Goal: Task Accomplishment & Management: Manage account settings

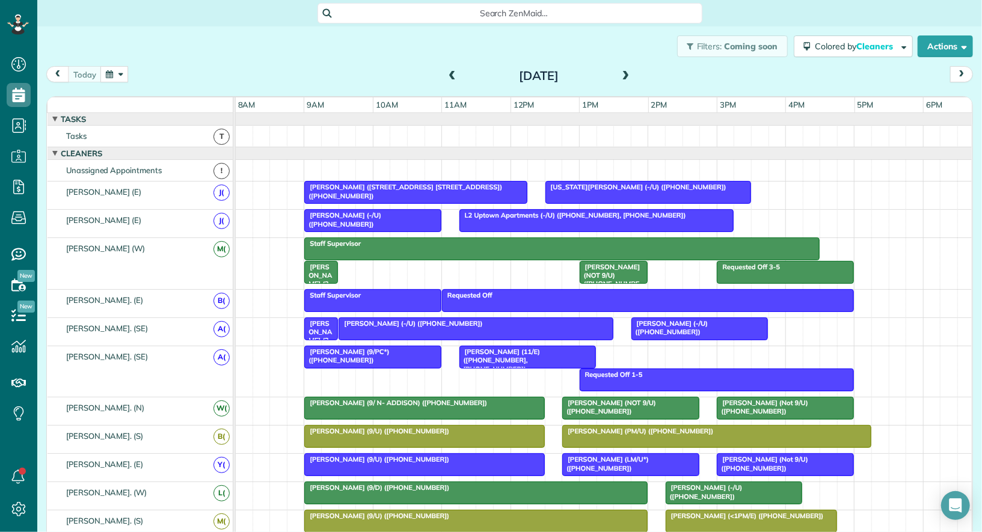
scroll to position [5, 5]
click at [632, 81] on div "[DATE]" at bounding box center [539, 75] width 193 height 19
click at [627, 79] on span at bounding box center [626, 76] width 13 height 11
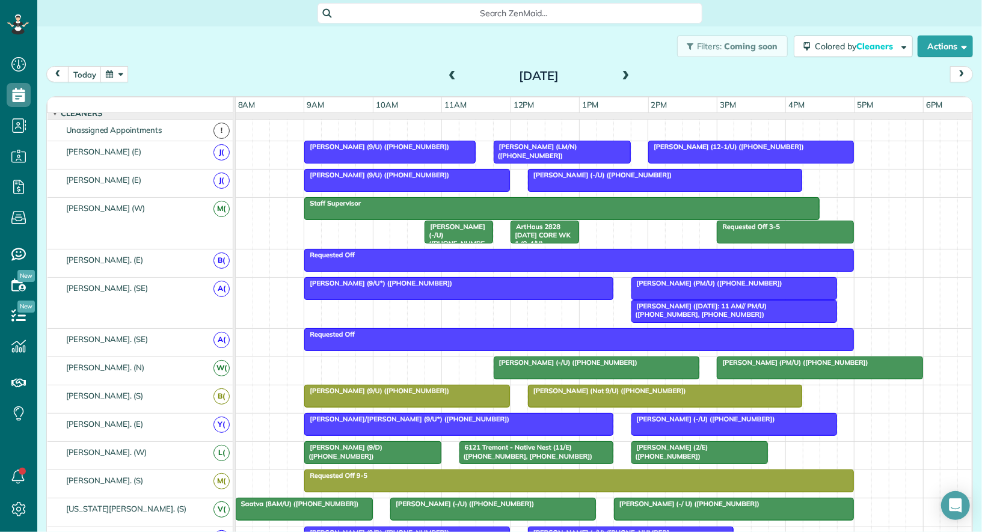
scroll to position [37, 0]
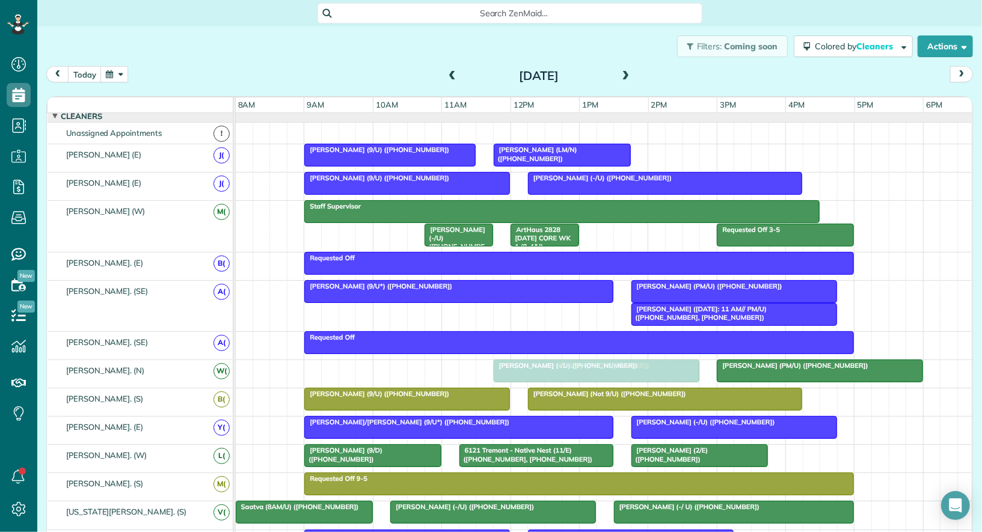
drag, startPoint x: 701, startPoint y: 150, endPoint x: 549, endPoint y: 376, distance: 272.2
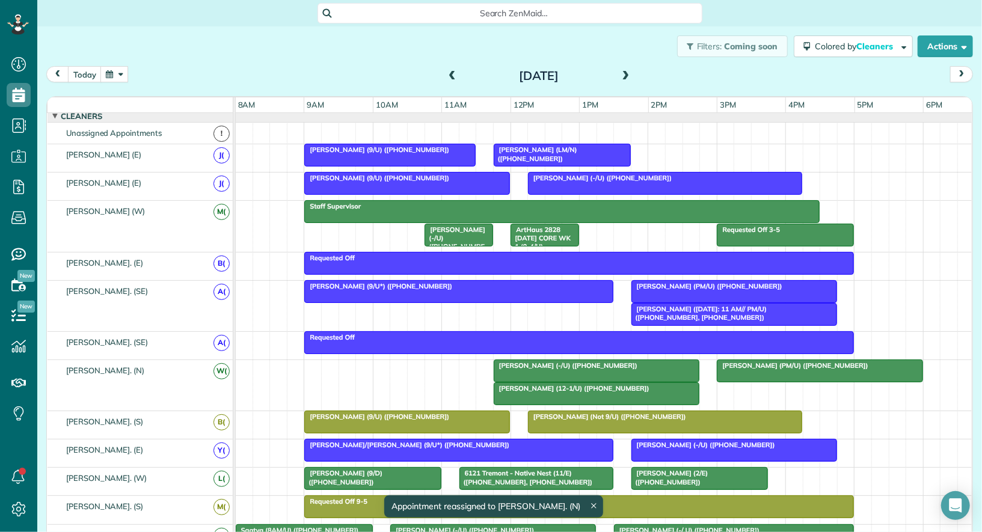
scroll to position [0, 0]
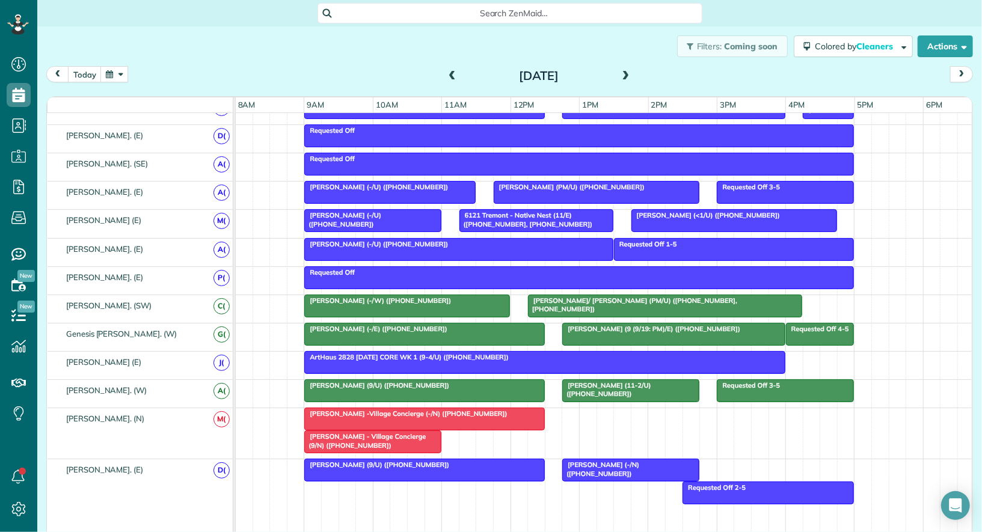
click at [593, 463] on div at bounding box center [631, 471] width 136 height 22
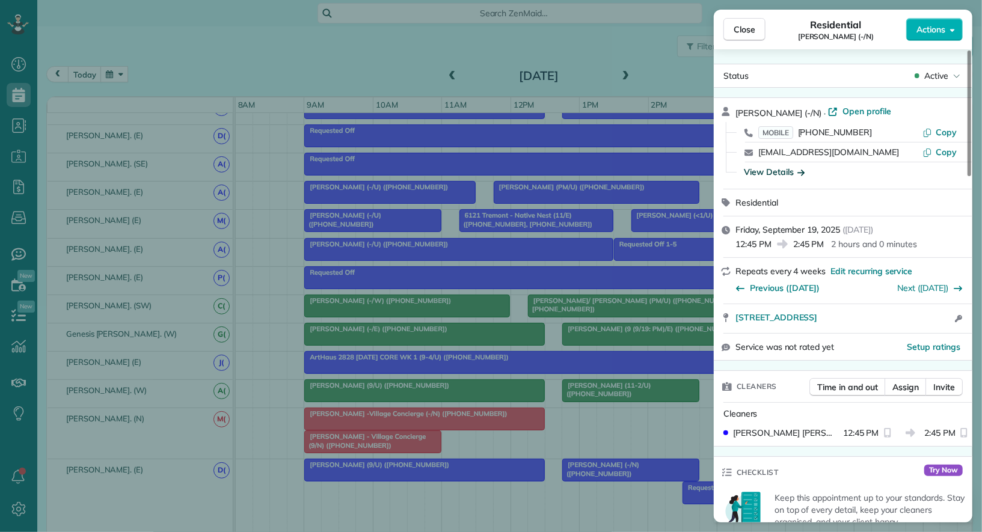
click at [785, 173] on div "View Details" at bounding box center [774, 172] width 61 height 12
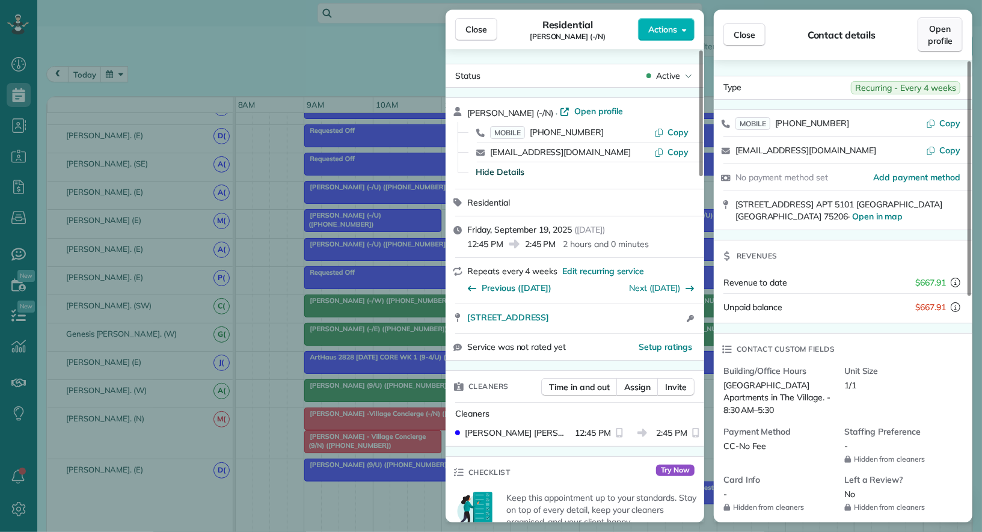
click at [948, 32] on span "Open profile" at bounding box center [940, 35] width 25 height 24
click at [470, 29] on span "Close" at bounding box center [477, 29] width 22 height 12
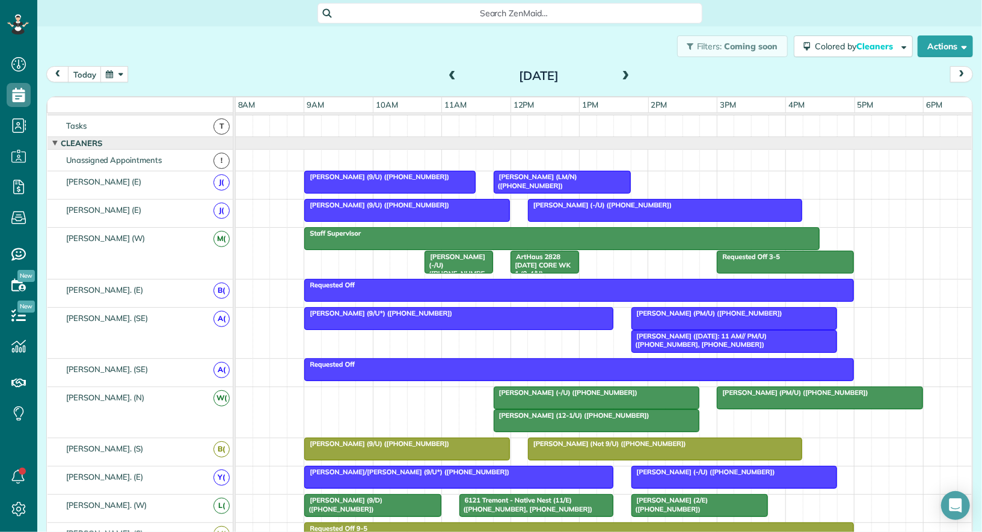
click at [451, 76] on span at bounding box center [452, 76] width 13 height 11
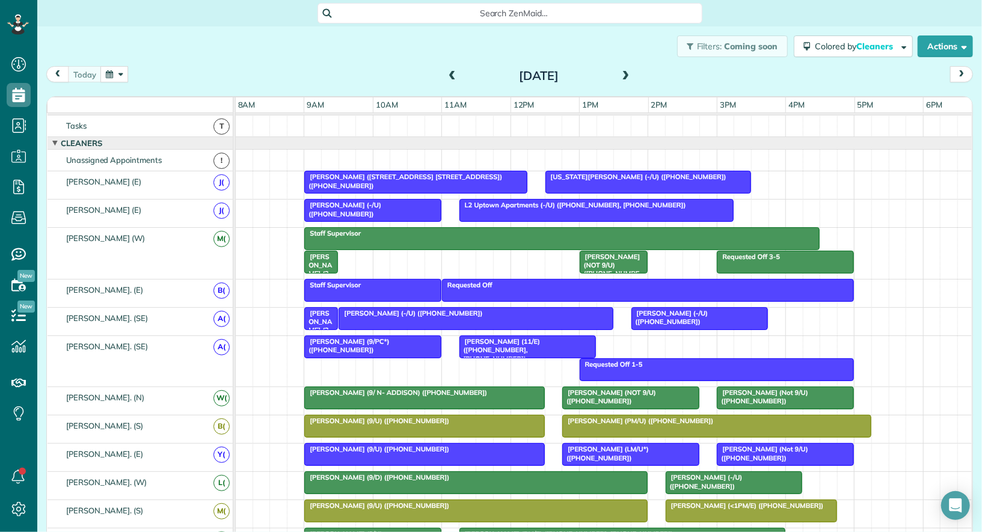
click at [448, 72] on span at bounding box center [452, 76] width 13 height 11
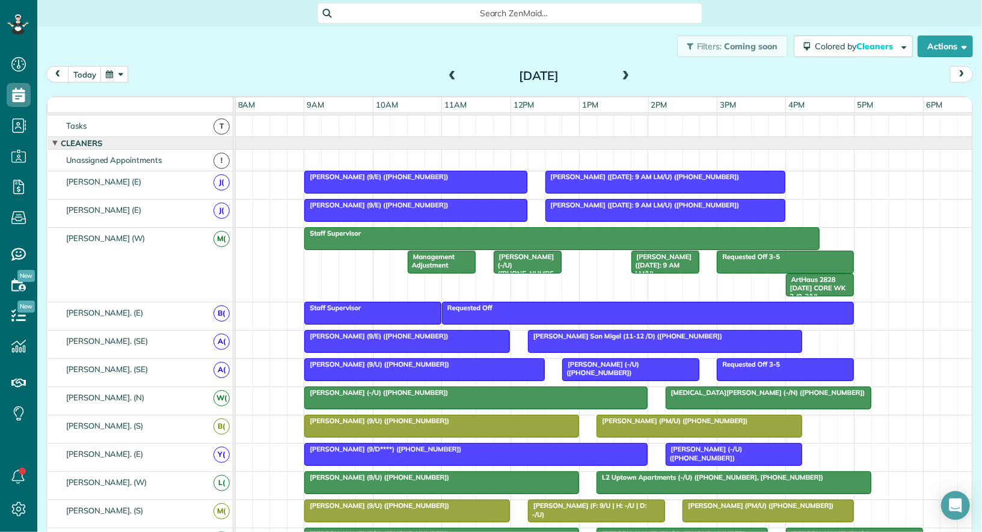
click at [554, 175] on span "Hana Axthelm (9/20/25: 9 AM LM/U) (+18178812488)" at bounding box center [643, 177] width 196 height 8
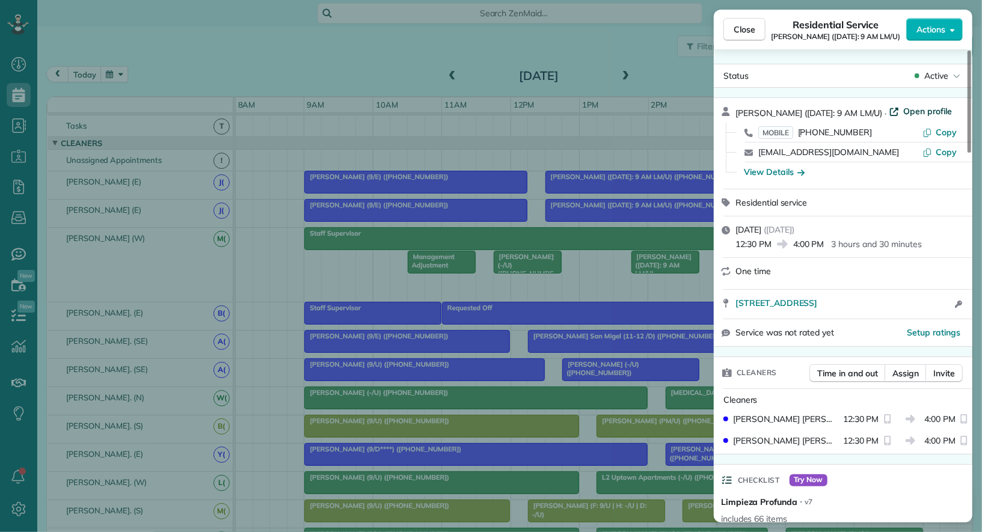
click at [913, 110] on span "Open profile" at bounding box center [928, 111] width 49 height 12
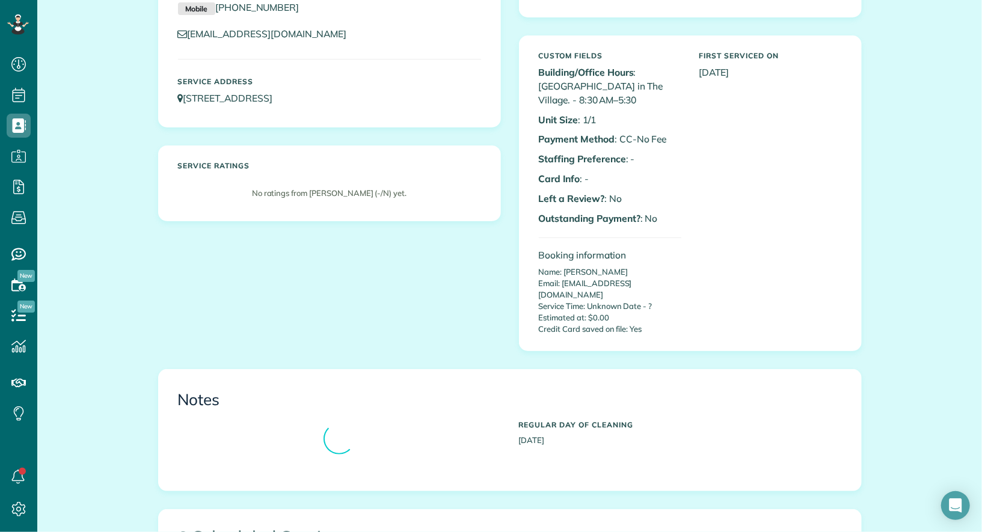
scroll to position [149, 0]
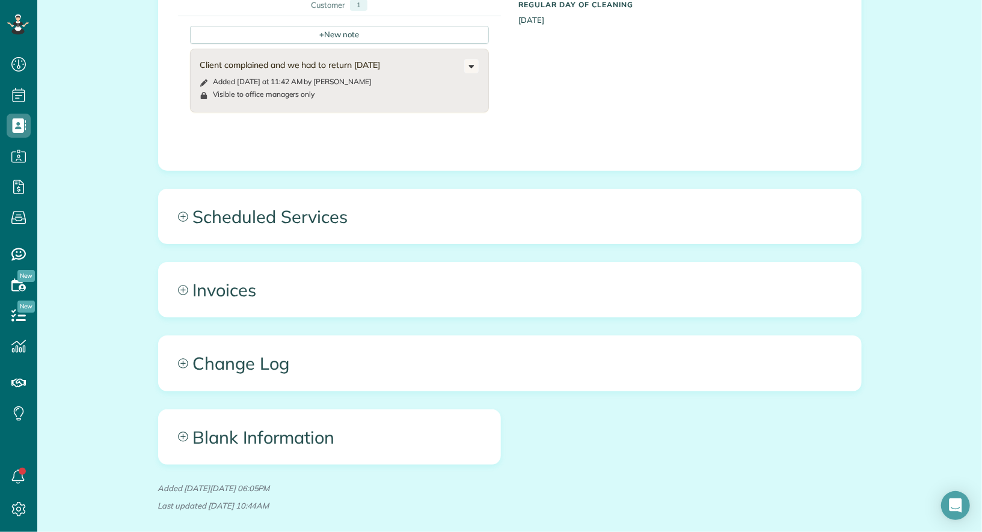
scroll to position [924, 0]
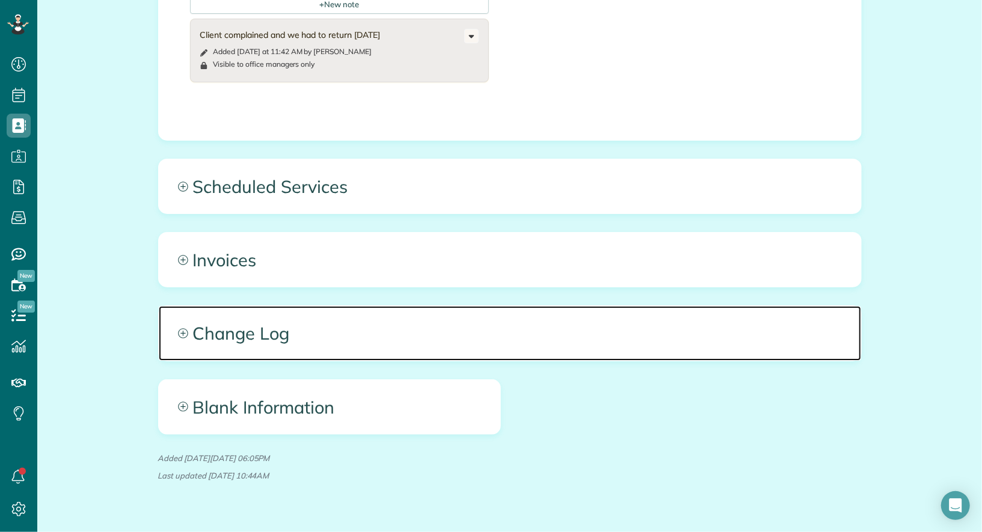
click at [377, 307] on span "Change Log" at bounding box center [510, 333] width 703 height 54
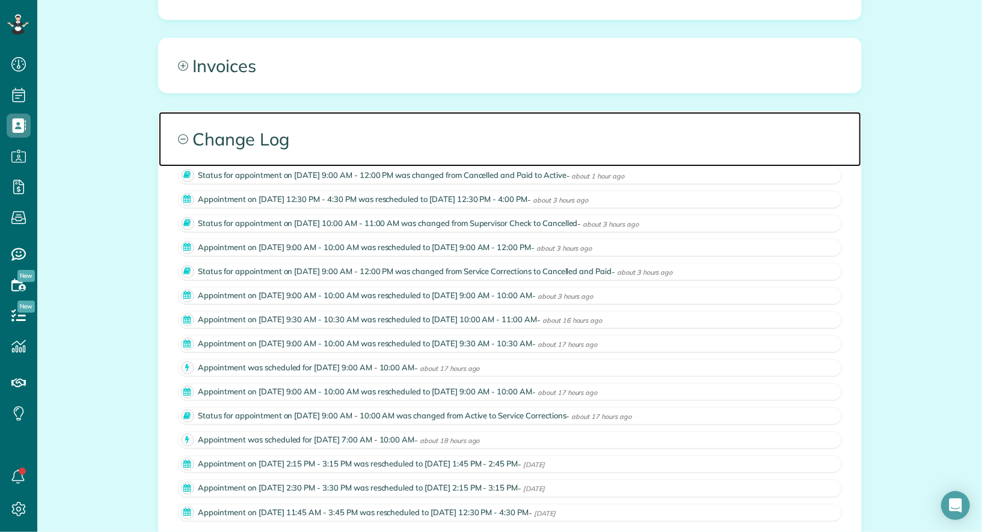
scroll to position [0, 0]
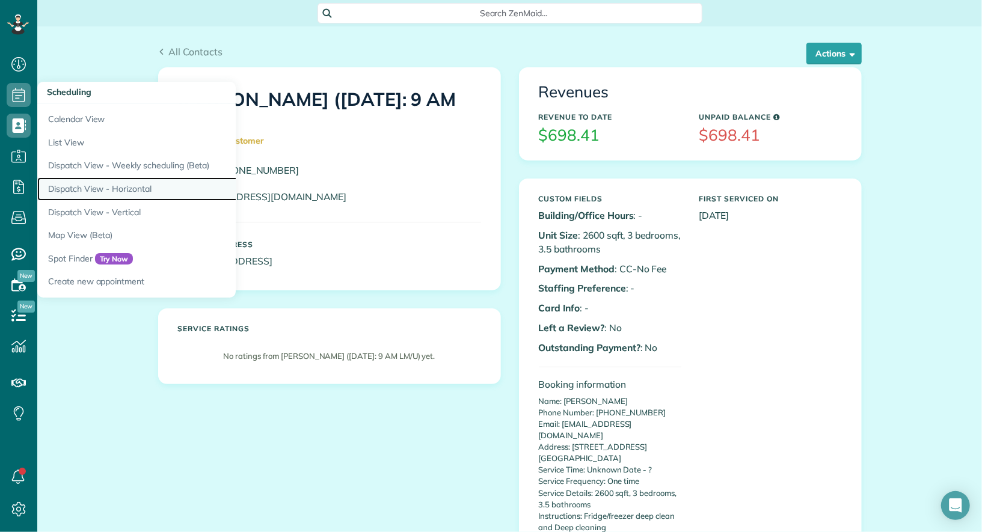
click at [108, 180] on link "Dispatch View - Horizontal" at bounding box center [187, 188] width 301 height 23
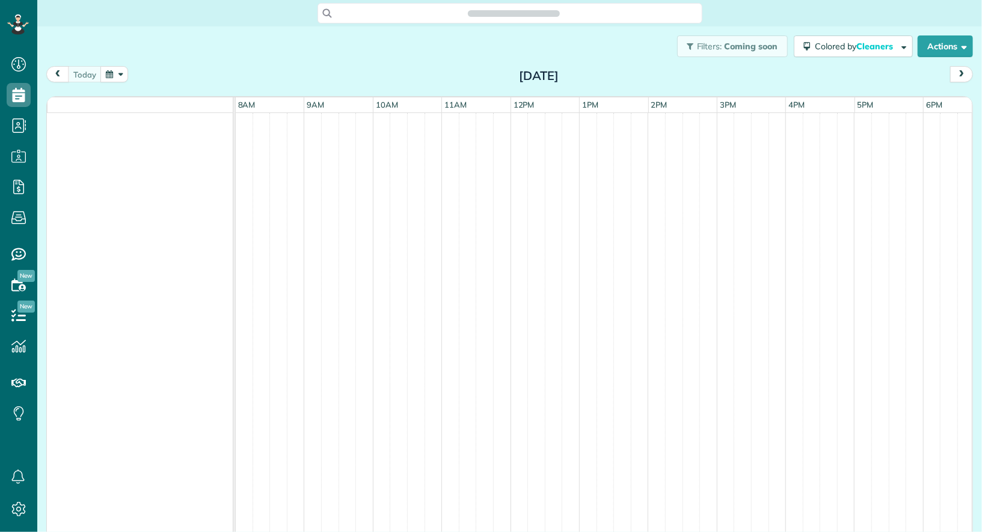
scroll to position [5, 5]
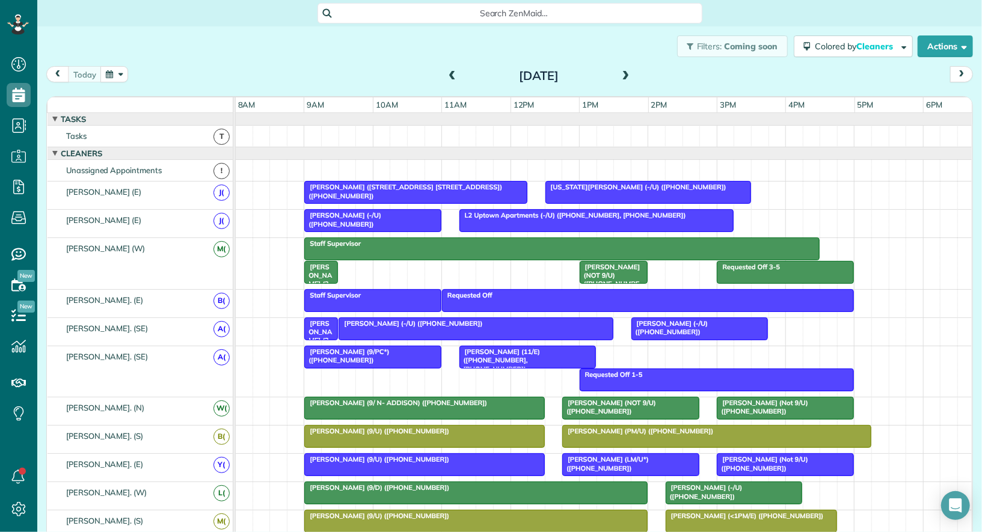
click at [452, 66] on div "[DATE]" at bounding box center [539, 75] width 193 height 19
click at [451, 73] on span at bounding box center [452, 76] width 13 height 11
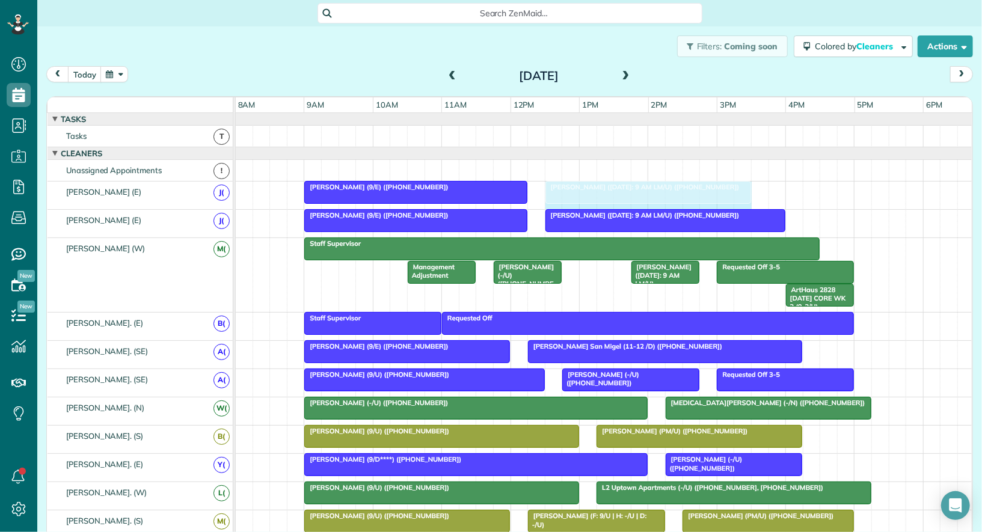
drag, startPoint x: 781, startPoint y: 184, endPoint x: 750, endPoint y: 187, distance: 31.4
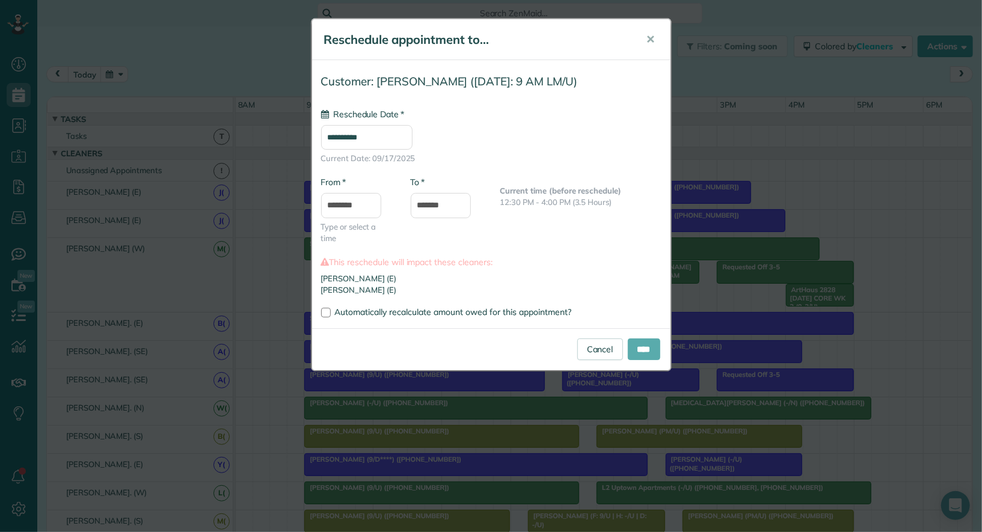
type input "**********"
click at [631, 345] on input "****" at bounding box center [644, 350] width 32 height 22
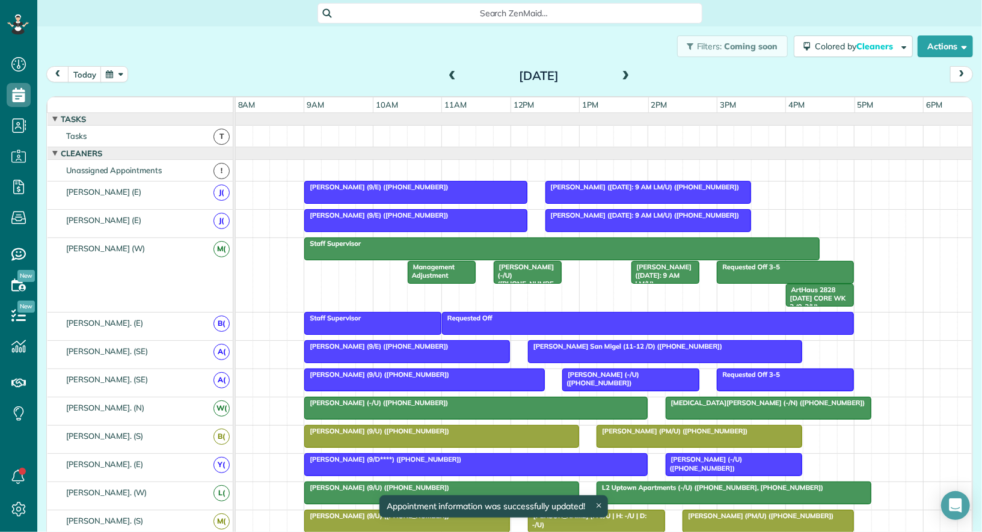
click at [498, 190] on div at bounding box center [416, 193] width 222 height 22
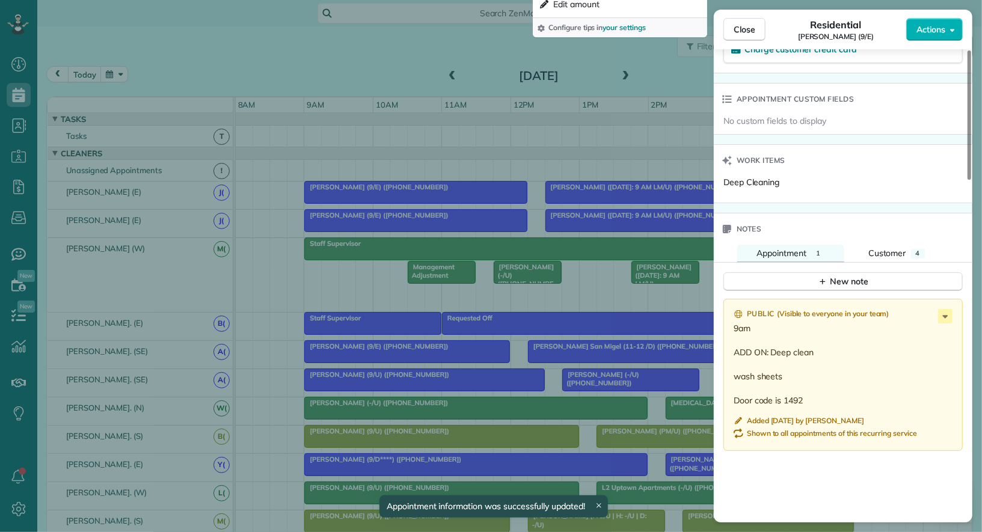
scroll to position [913, 0]
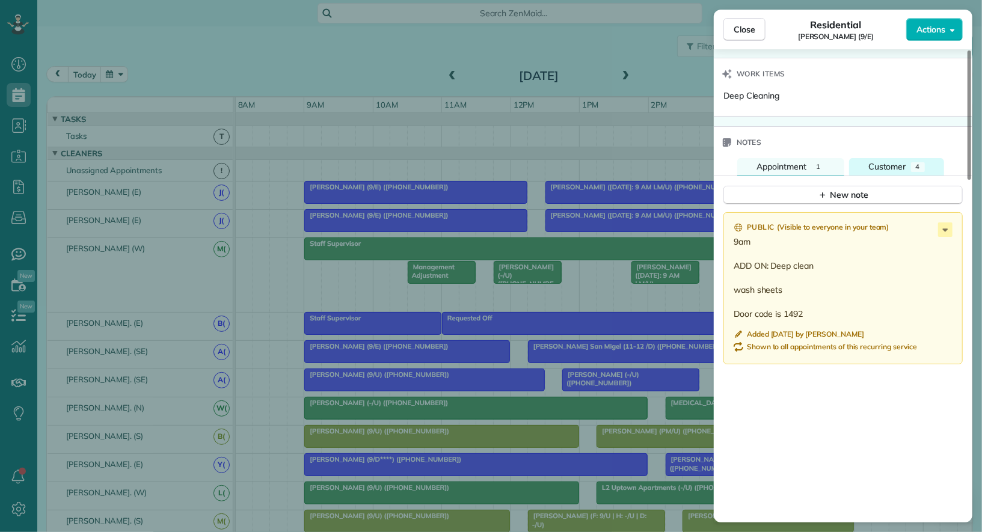
click at [880, 161] on span "Customer" at bounding box center [888, 166] width 38 height 11
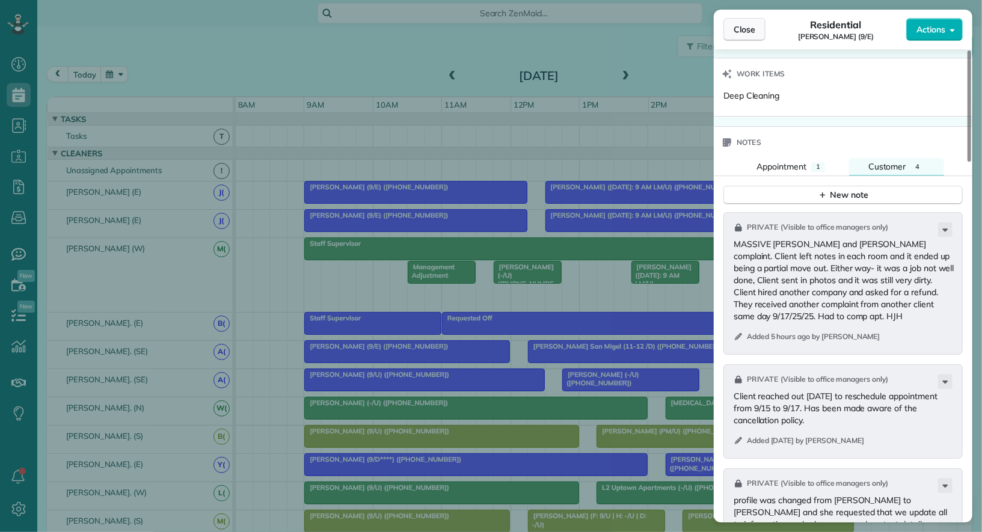
click at [753, 31] on span "Close" at bounding box center [745, 29] width 22 height 12
